Goal: Task Accomplishment & Management: Manage account settings

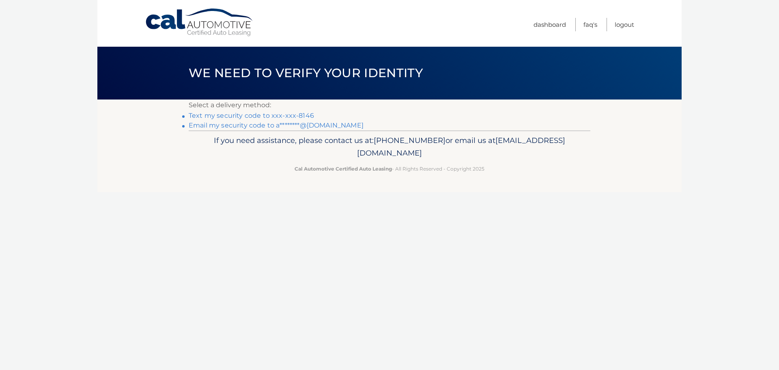
click at [235, 118] on link "Text my security code to xxx-xxx-8146" at bounding box center [251, 116] width 125 height 8
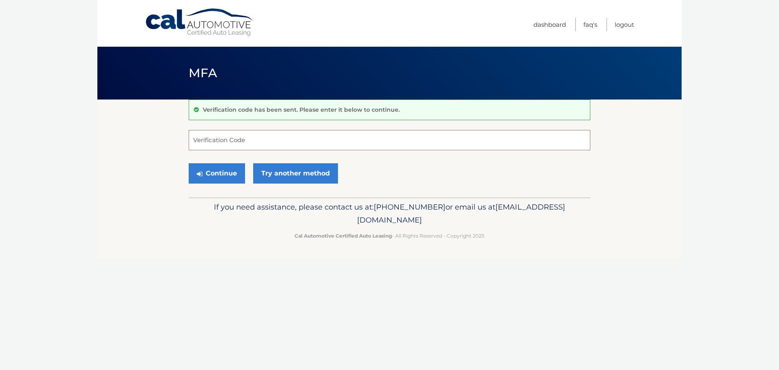
click at [269, 140] on input "Verification Code" at bounding box center [390, 140] width 402 height 20
type input "454317"
click at [189, 163] on button "Continue" at bounding box center [217, 173] width 56 height 20
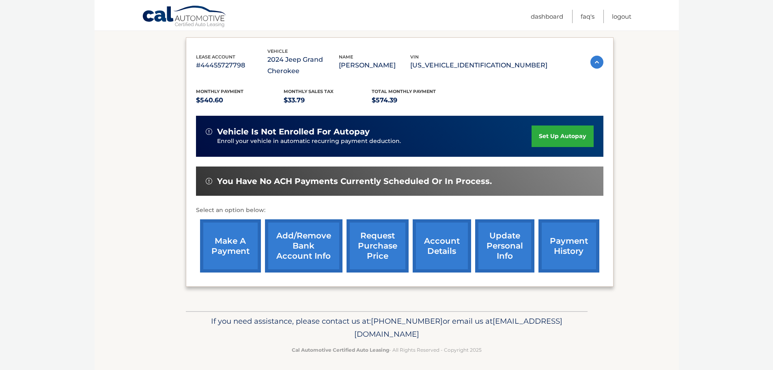
scroll to position [134, 0]
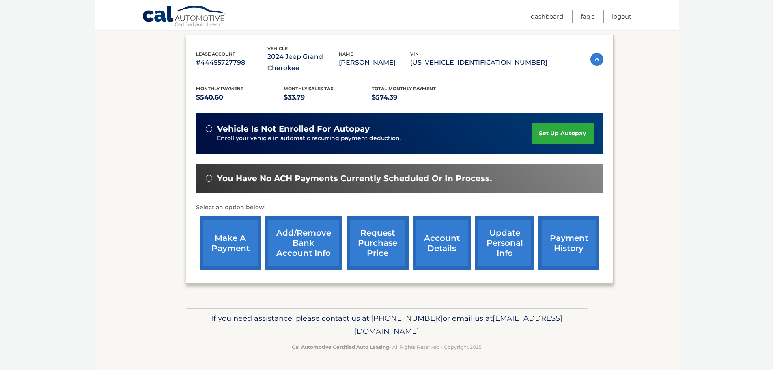
click at [440, 242] on link "account details" at bounding box center [442, 242] width 58 height 53
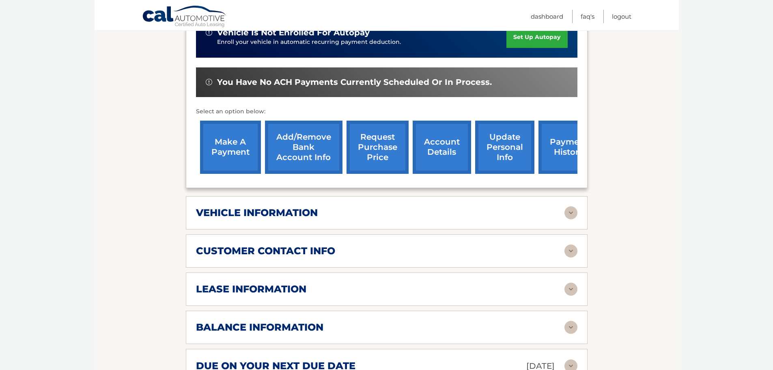
scroll to position [365, 0]
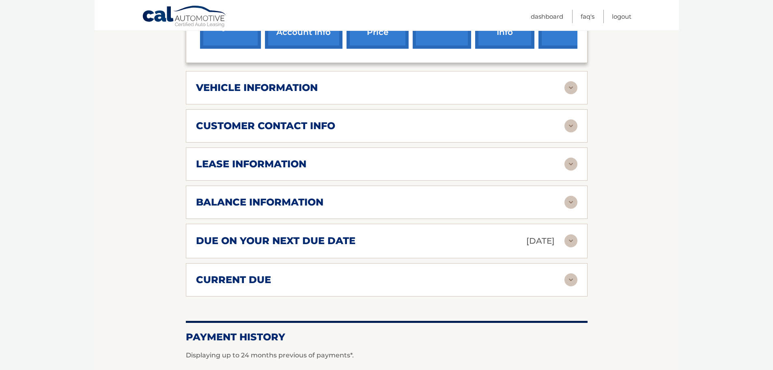
click at [571, 91] on img at bounding box center [570, 87] width 13 height 13
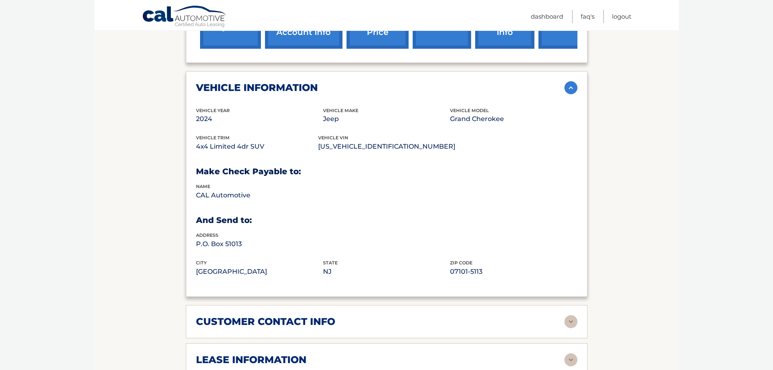
click at [571, 91] on img at bounding box center [570, 87] width 13 height 13
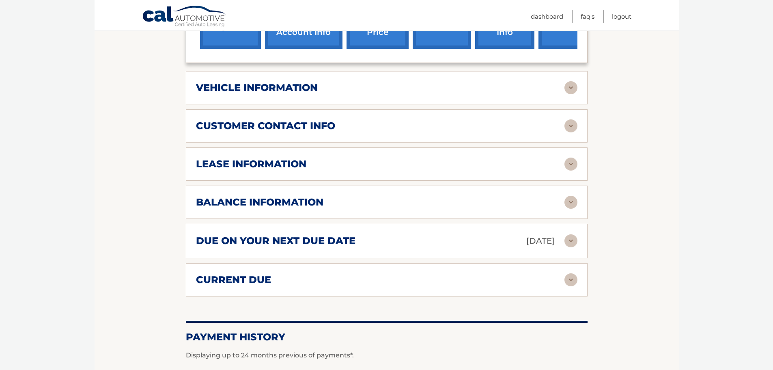
click at [562, 123] on div "customer contact info" at bounding box center [380, 126] width 368 height 12
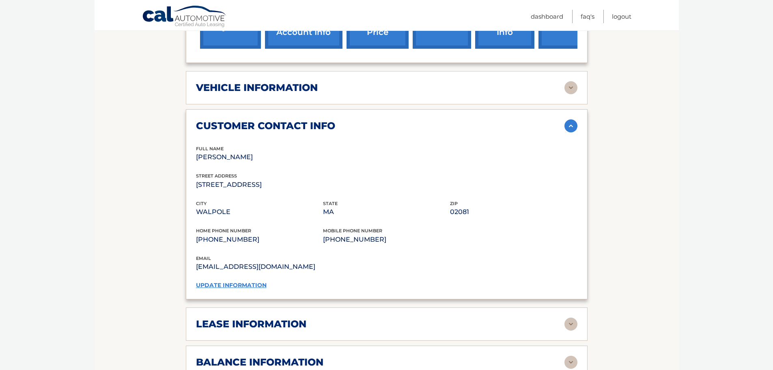
click at [562, 123] on div "customer contact info" at bounding box center [380, 126] width 368 height 12
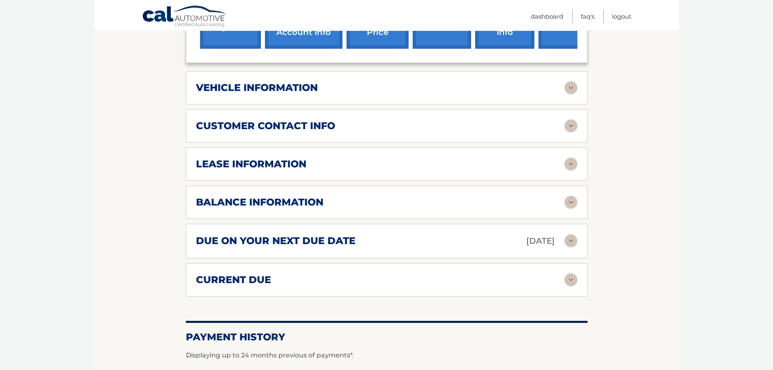
click at [566, 168] on img at bounding box center [570, 163] width 13 height 13
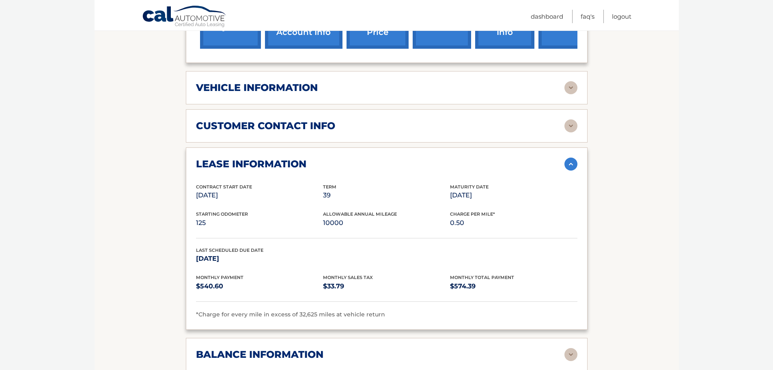
click at [566, 168] on img at bounding box center [570, 163] width 13 height 13
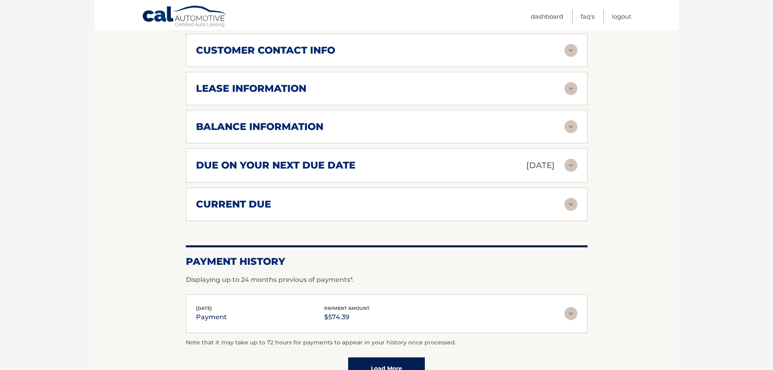
scroll to position [446, 0]
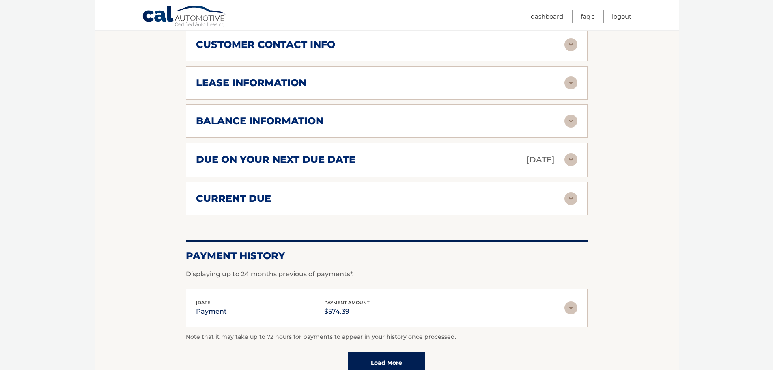
click at [567, 122] on img at bounding box center [570, 120] width 13 height 13
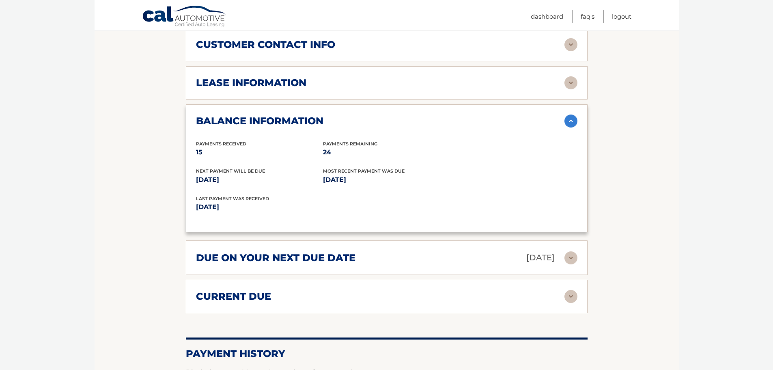
click at [567, 122] on img at bounding box center [570, 120] width 13 height 13
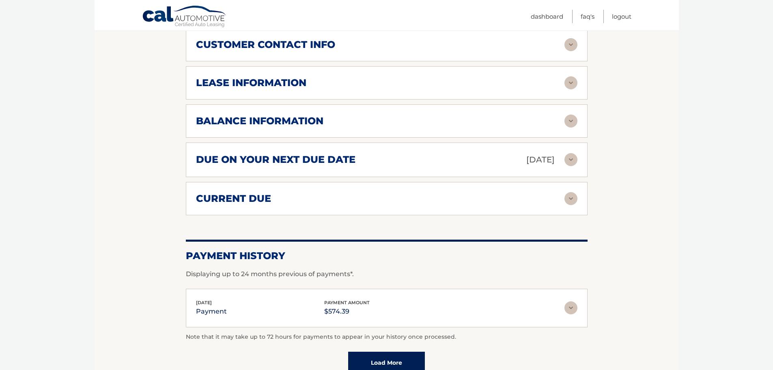
click at [573, 157] on img at bounding box center [570, 159] width 13 height 13
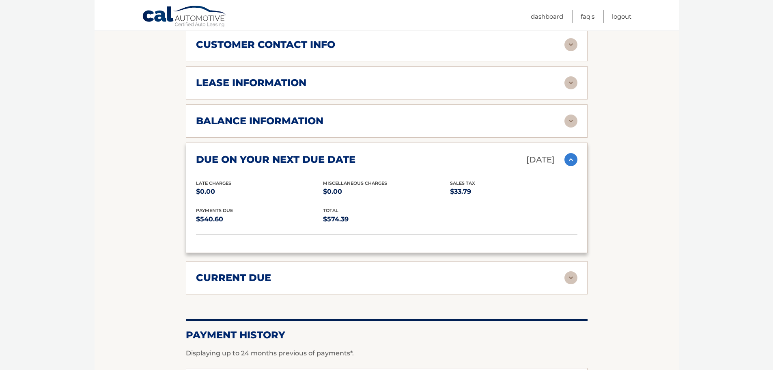
click at [573, 157] on img at bounding box center [570, 159] width 13 height 13
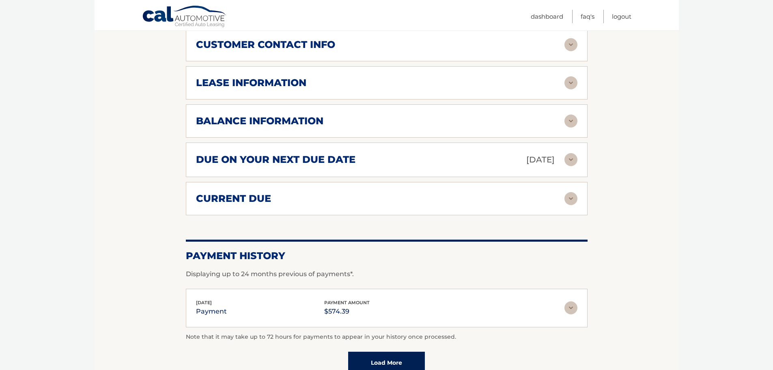
click at [568, 199] on img at bounding box center [570, 198] width 13 height 13
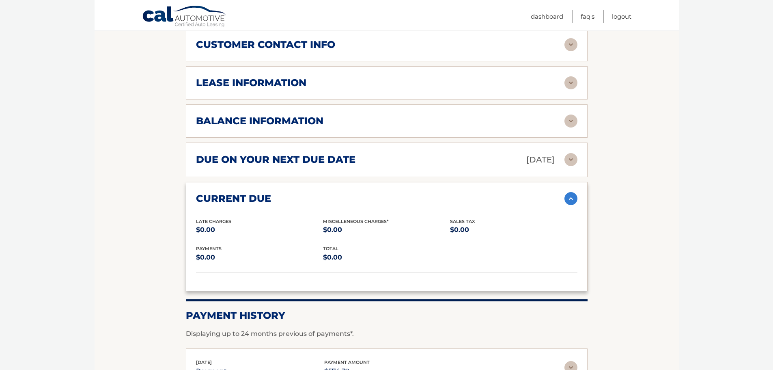
click at [568, 199] on img at bounding box center [570, 198] width 13 height 13
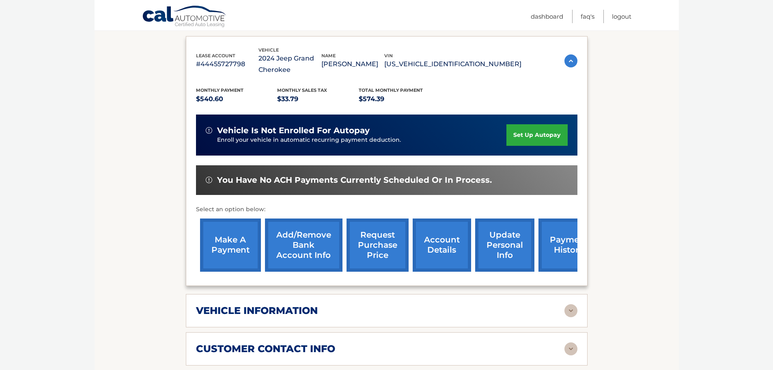
scroll to position [0, 0]
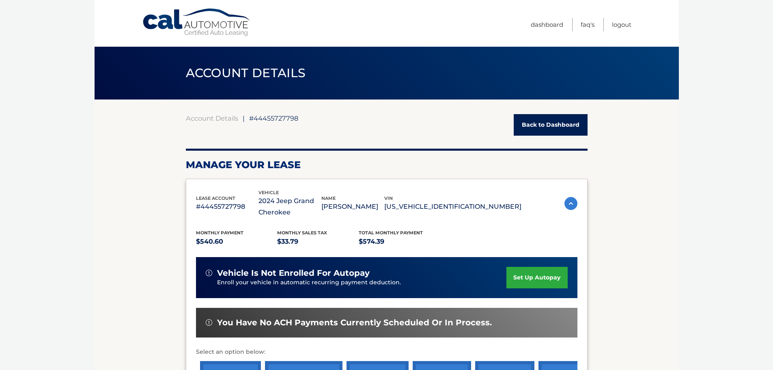
click at [557, 128] on link "Back to Dashboard" at bounding box center [551, 125] width 74 height 22
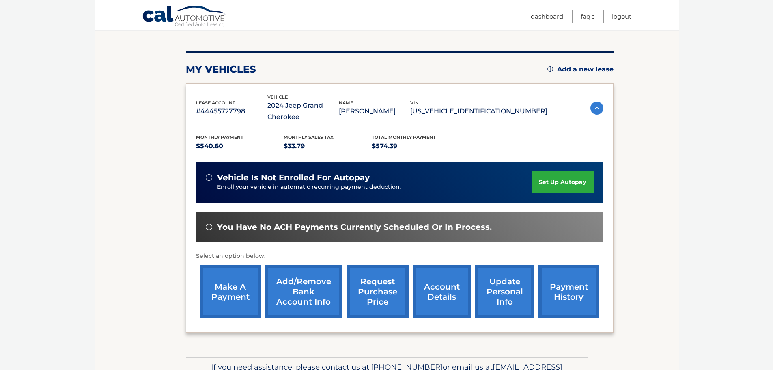
scroll to position [122, 0]
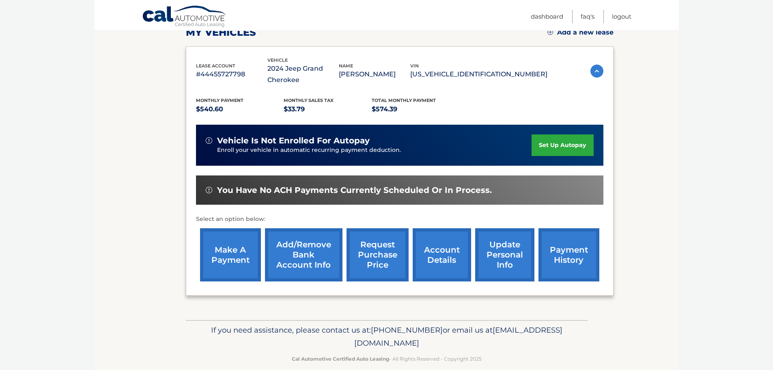
click at [562, 259] on link "payment history" at bounding box center [568, 254] width 61 height 53
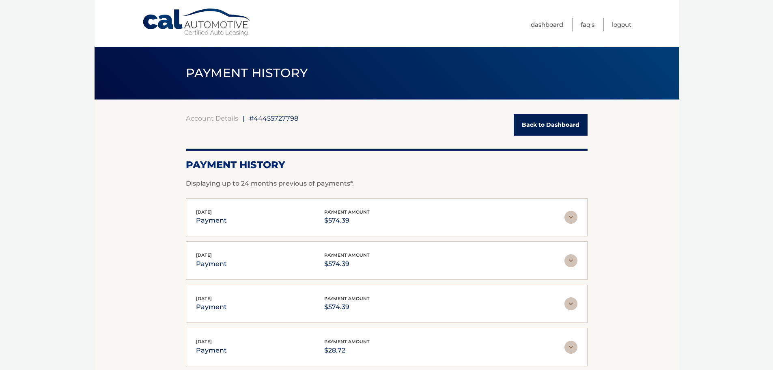
click at [549, 126] on link "Back to Dashboard" at bounding box center [551, 125] width 74 height 22
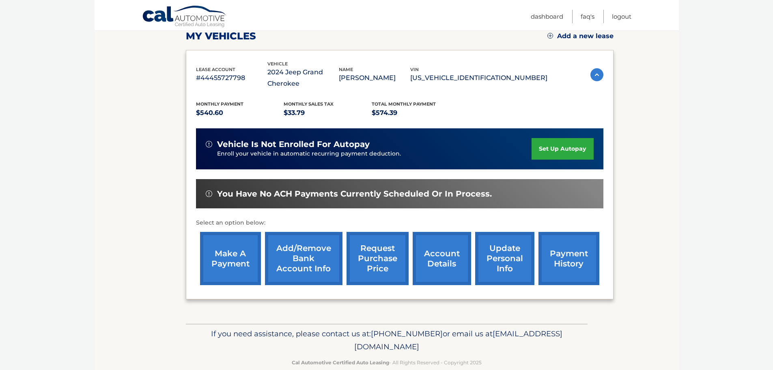
scroll to position [134, 0]
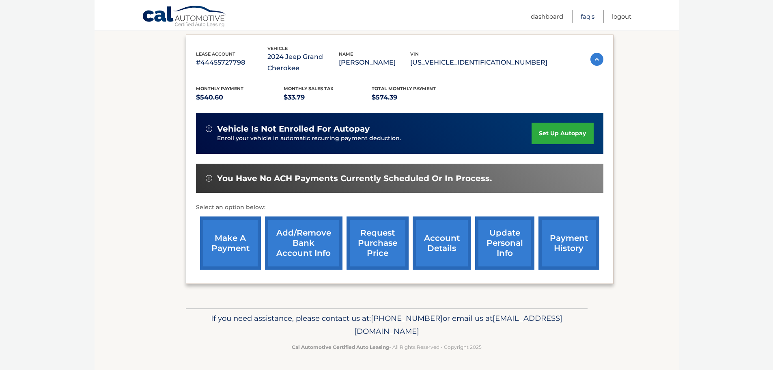
click at [586, 16] on link "FAQ's" at bounding box center [588, 16] width 14 height 13
